Goal: Transaction & Acquisition: Purchase product/service

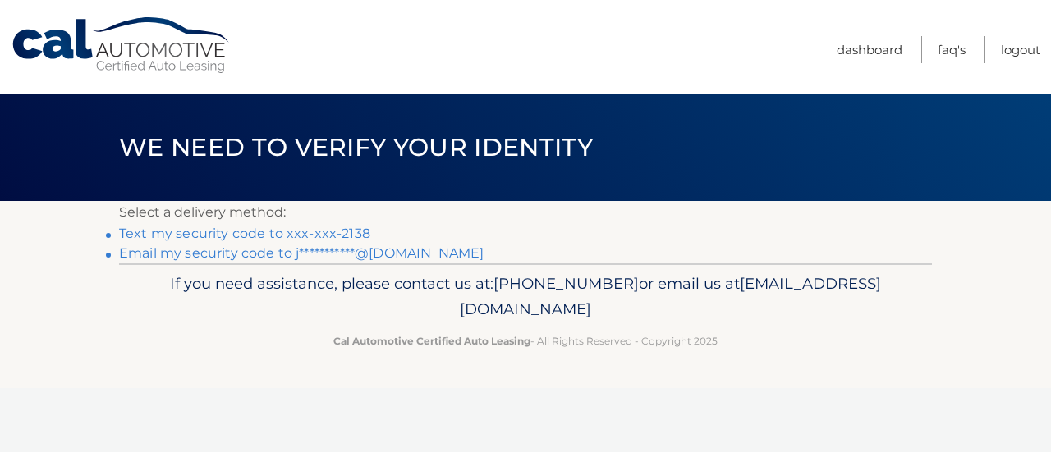
click at [304, 232] on link "Text my security code to xxx-xxx-2138" at bounding box center [244, 234] width 251 height 16
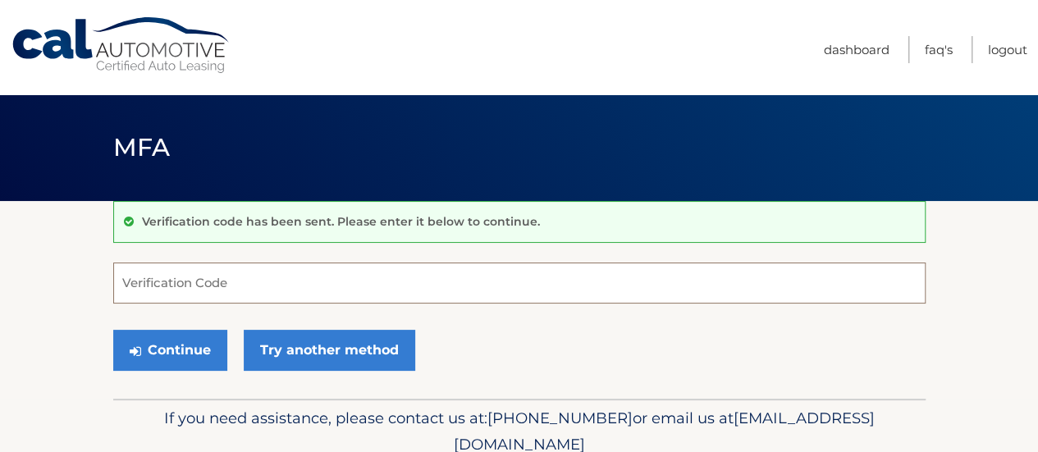
click at [295, 283] on input "Verification Code" at bounding box center [519, 283] width 813 height 41
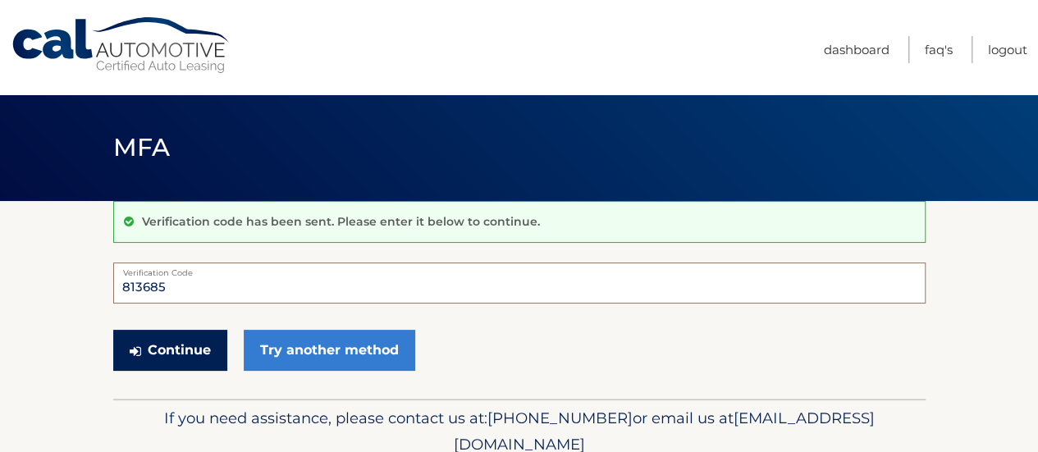
type input "813685"
click at [160, 351] on button "Continue" at bounding box center [170, 350] width 114 height 41
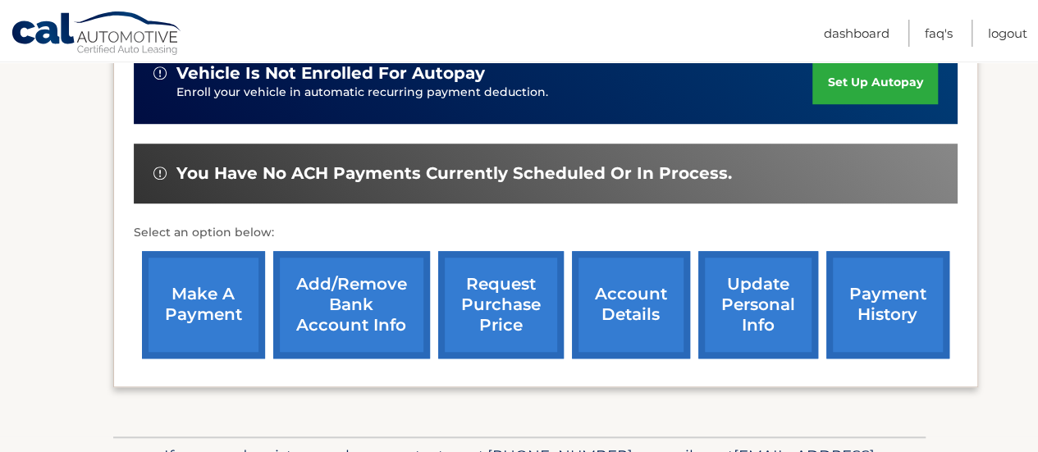
scroll to position [579, 0]
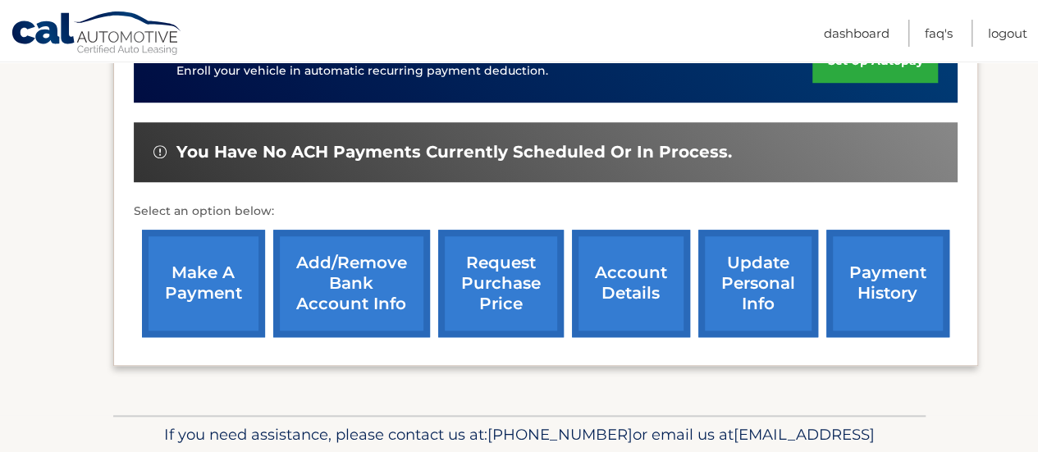
click at [203, 274] on link "make a payment" at bounding box center [203, 284] width 123 height 108
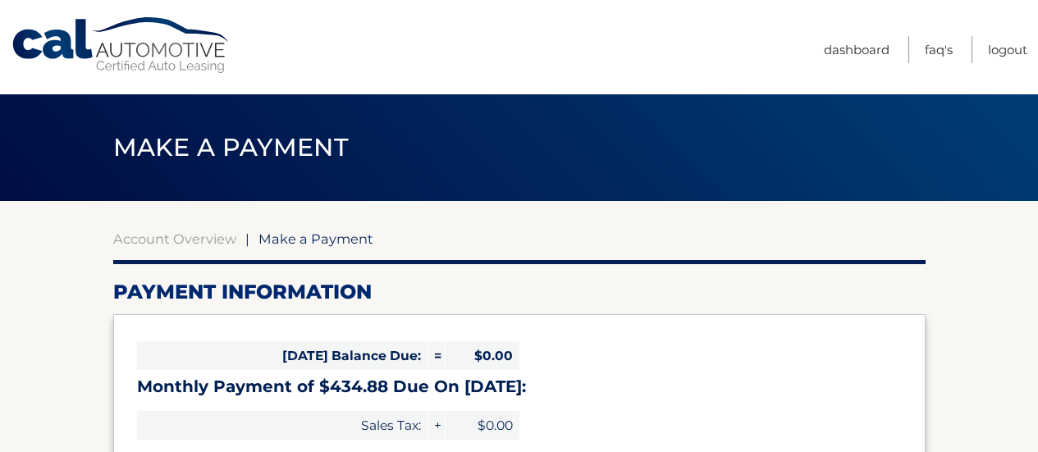
select select "N2ZlNTllZmYtNmQ5ZC00YTZlLTgxNjMtN2UxYzk0YmMzMjg1"
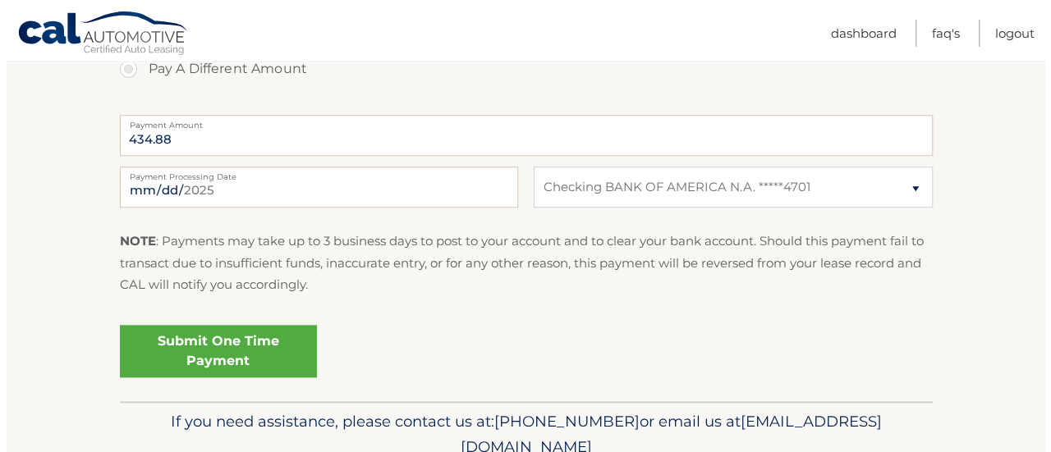
scroll to position [660, 0]
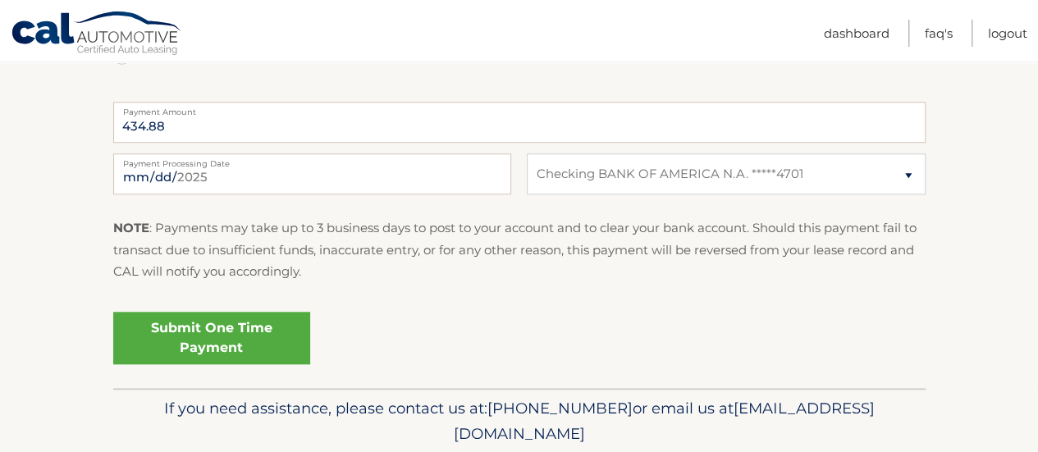
click at [185, 335] on link "Submit One Time Payment" at bounding box center [211, 338] width 197 height 53
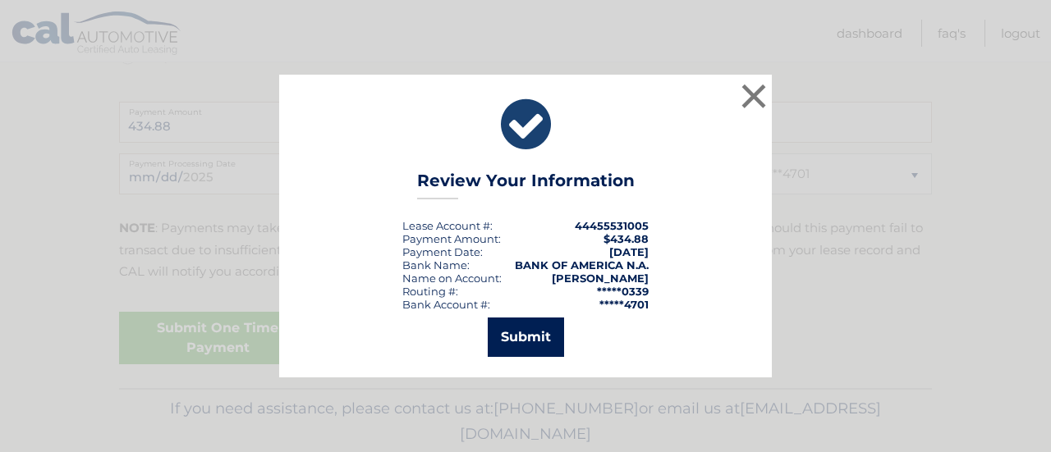
click at [510, 345] on button "Submit" at bounding box center [526, 337] width 76 height 39
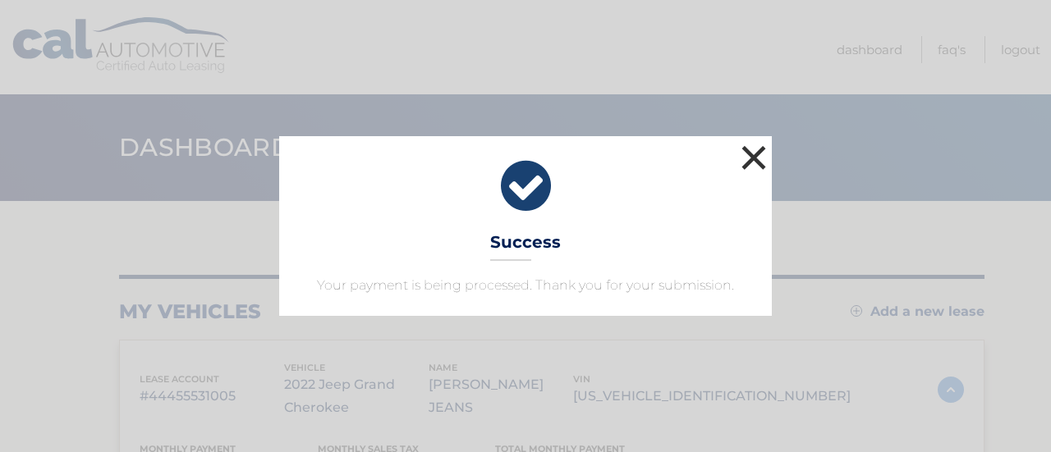
click at [754, 163] on button "×" at bounding box center [753, 157] width 33 height 33
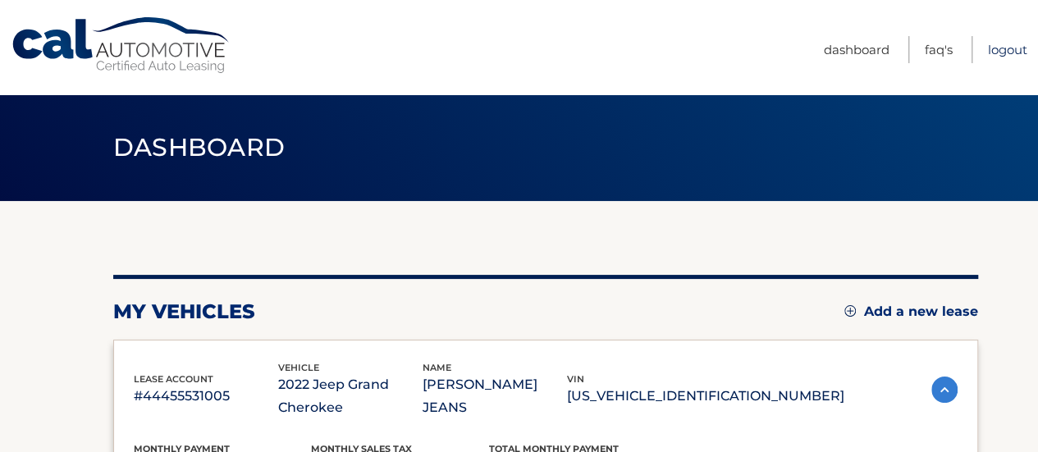
click at [1008, 48] on link "Logout" at bounding box center [1007, 49] width 39 height 27
